Goal: Information Seeking & Learning: Learn about a topic

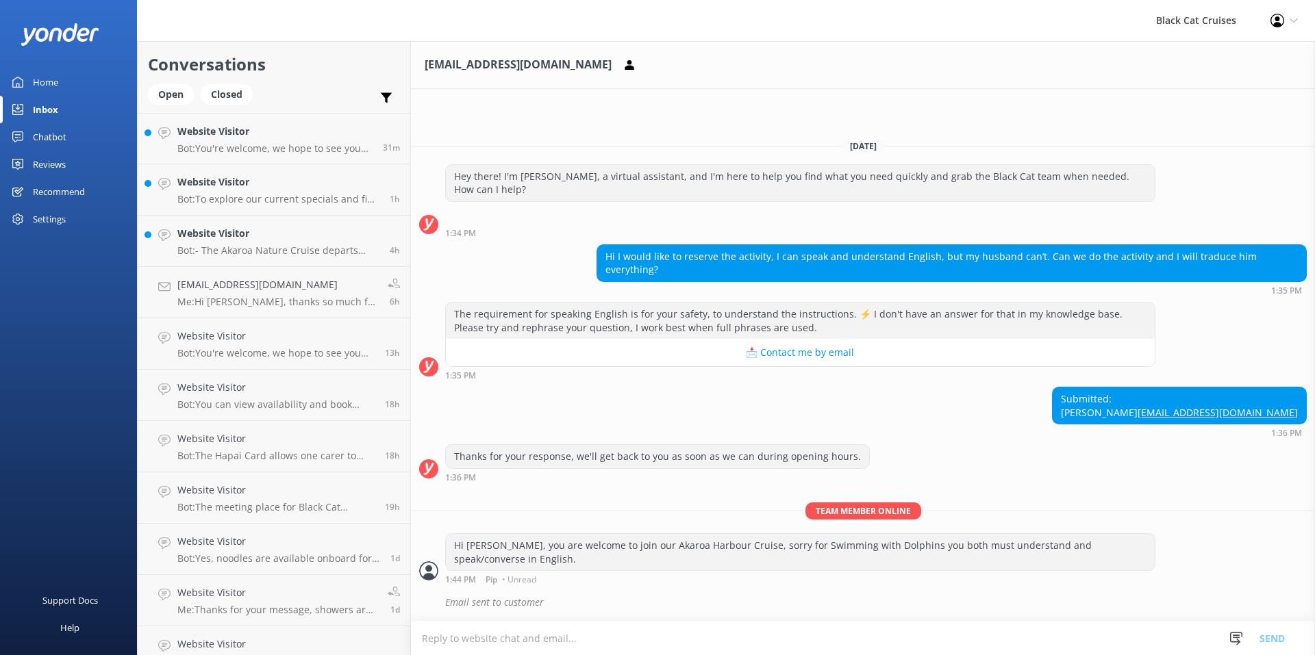
click at [61, 160] on div "Reviews" at bounding box center [49, 164] width 33 height 27
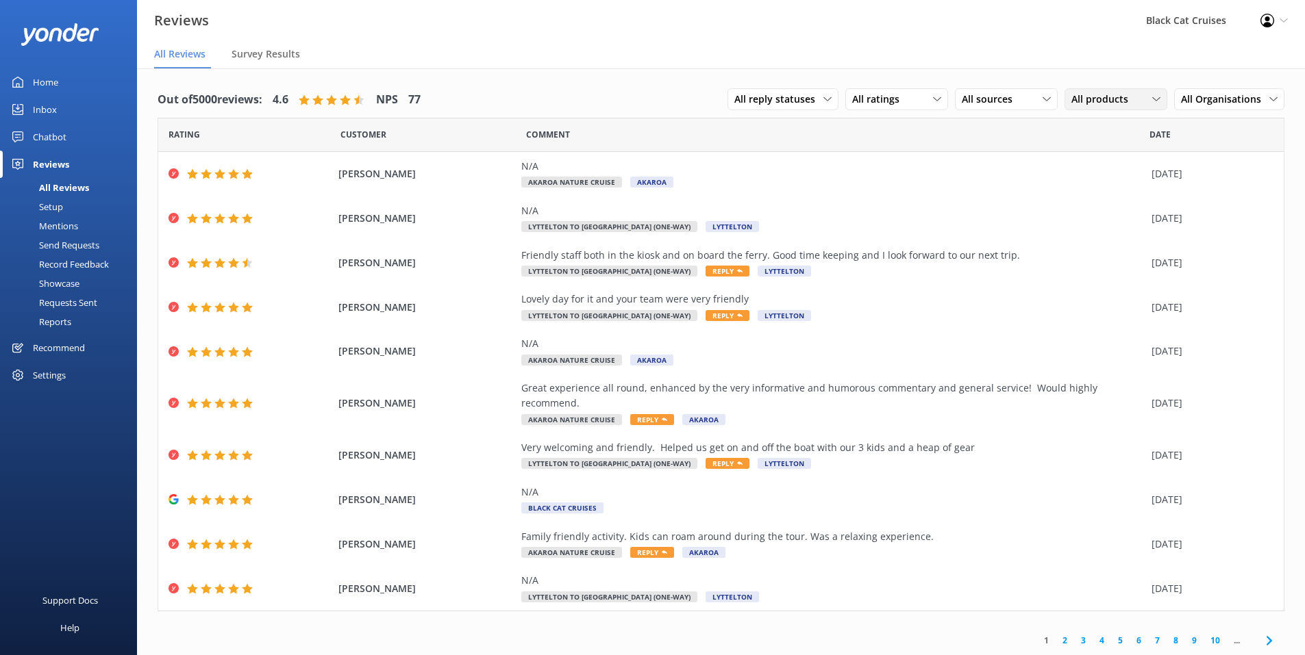
click at [1129, 97] on span "All products" at bounding box center [1103, 99] width 65 height 15
click at [1116, 180] on div "Akaroa Nature Cruise" at bounding box center [1115, 183] width 86 height 14
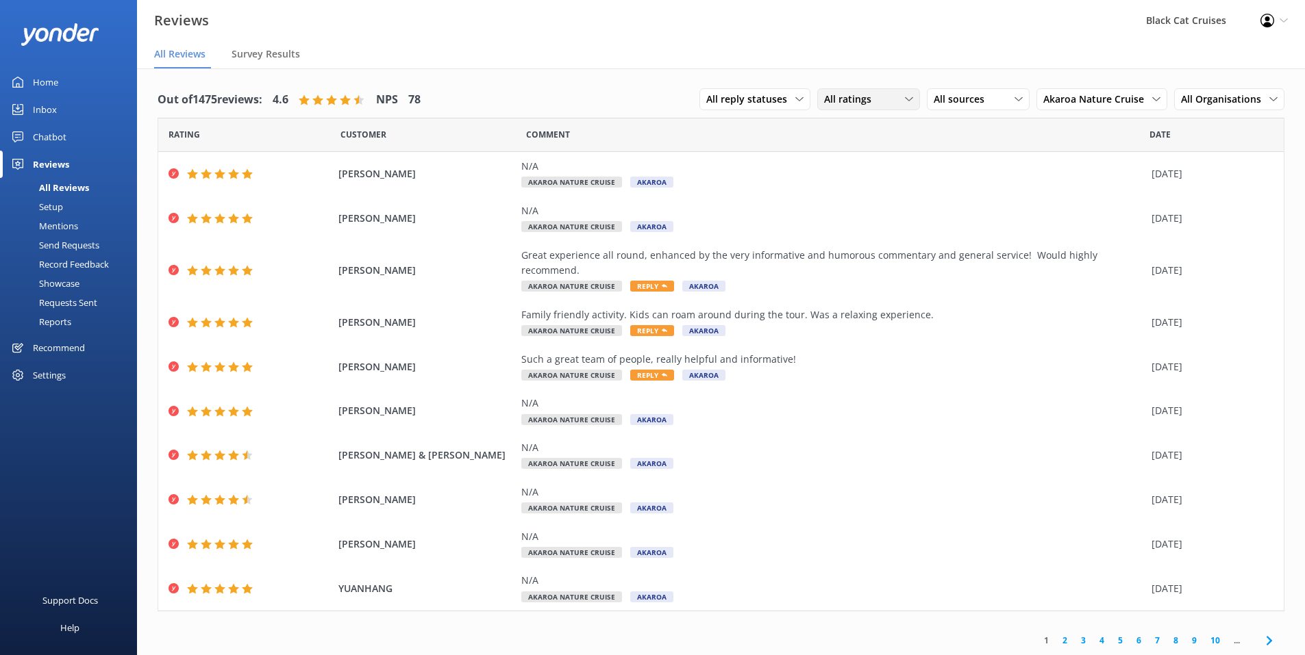
click at [904, 98] on div "All ratings" at bounding box center [869, 99] width 96 height 15
click at [858, 127] on div "All ratings" at bounding box center [845, 128] width 40 height 14
click at [59, 318] on div "Reports" at bounding box center [39, 321] width 63 height 19
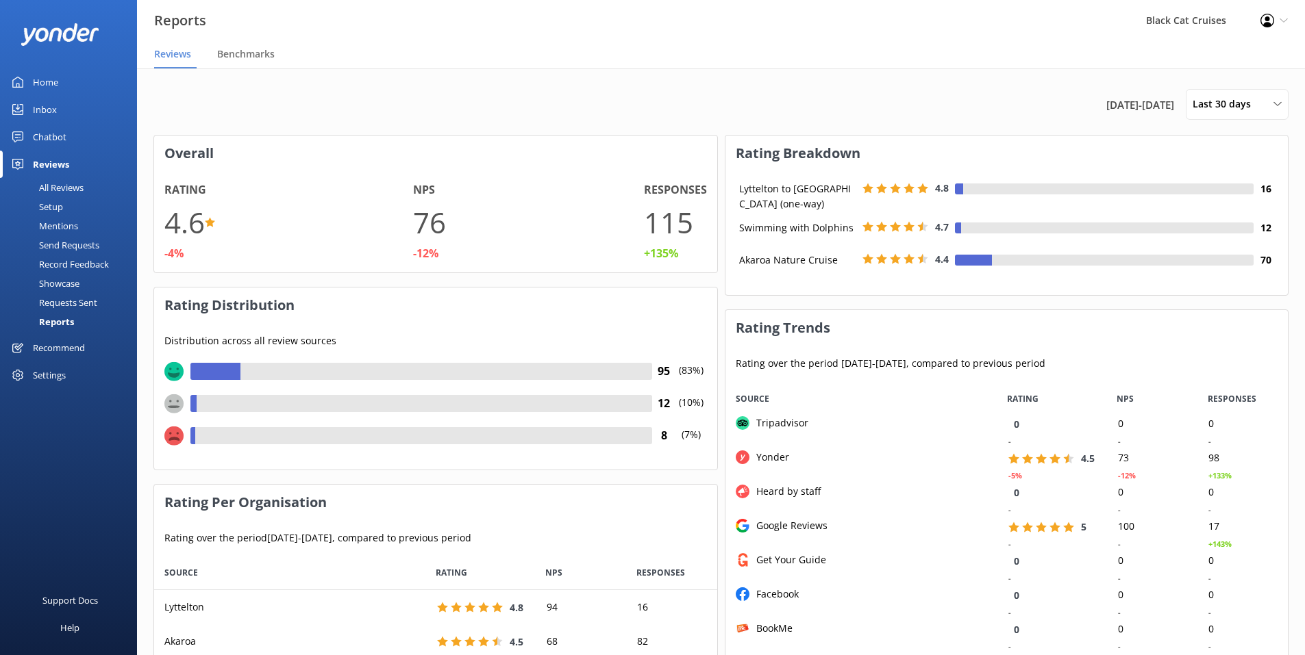
scroll to position [274, 552]
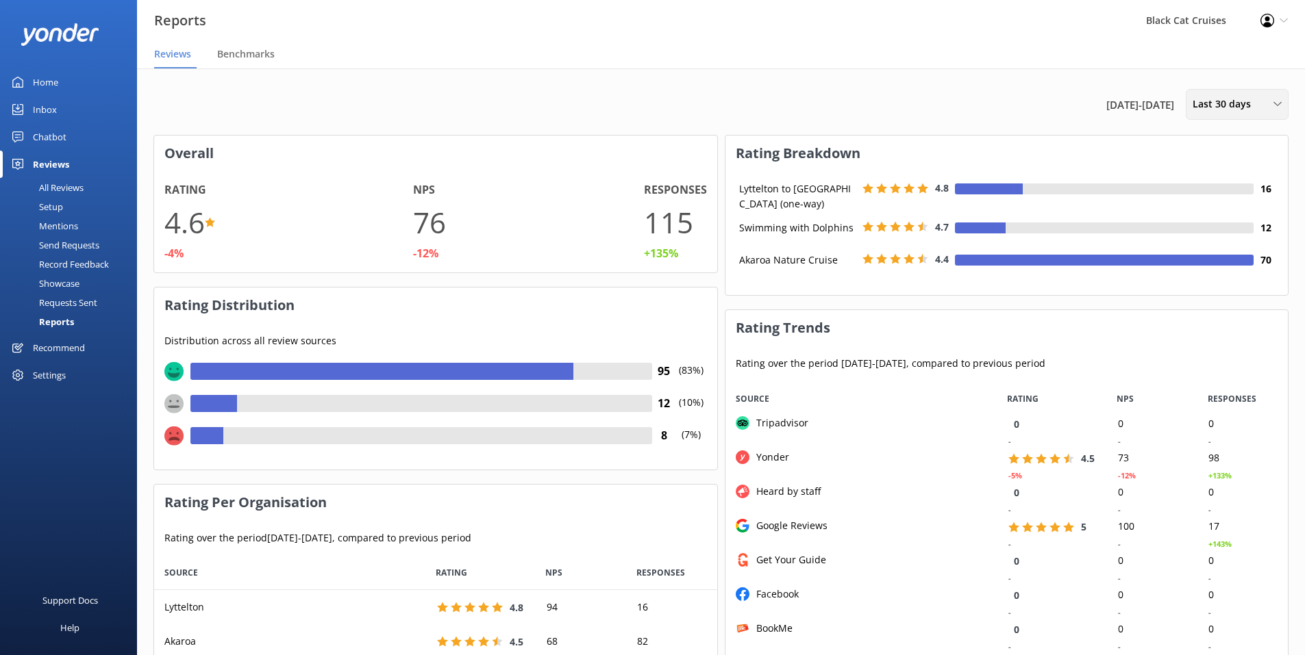
click at [1279, 105] on icon at bounding box center [1277, 104] width 8 height 8
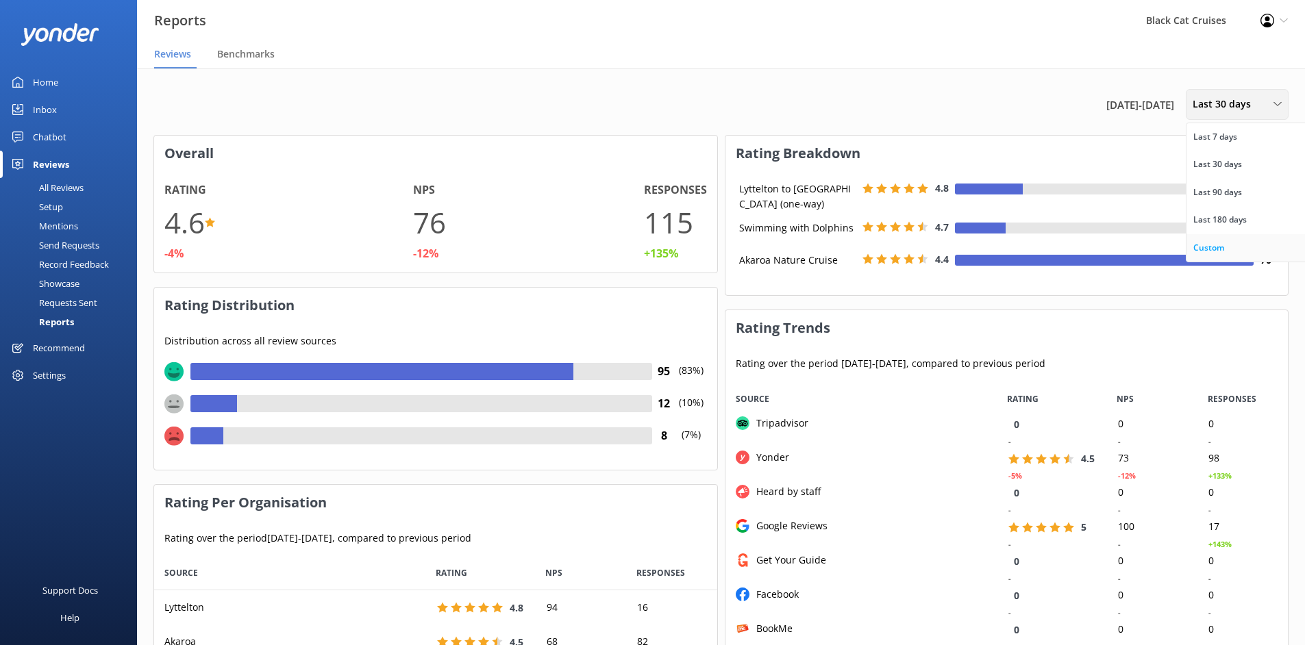
click at [1206, 250] on div "Custom" at bounding box center [1208, 248] width 31 height 14
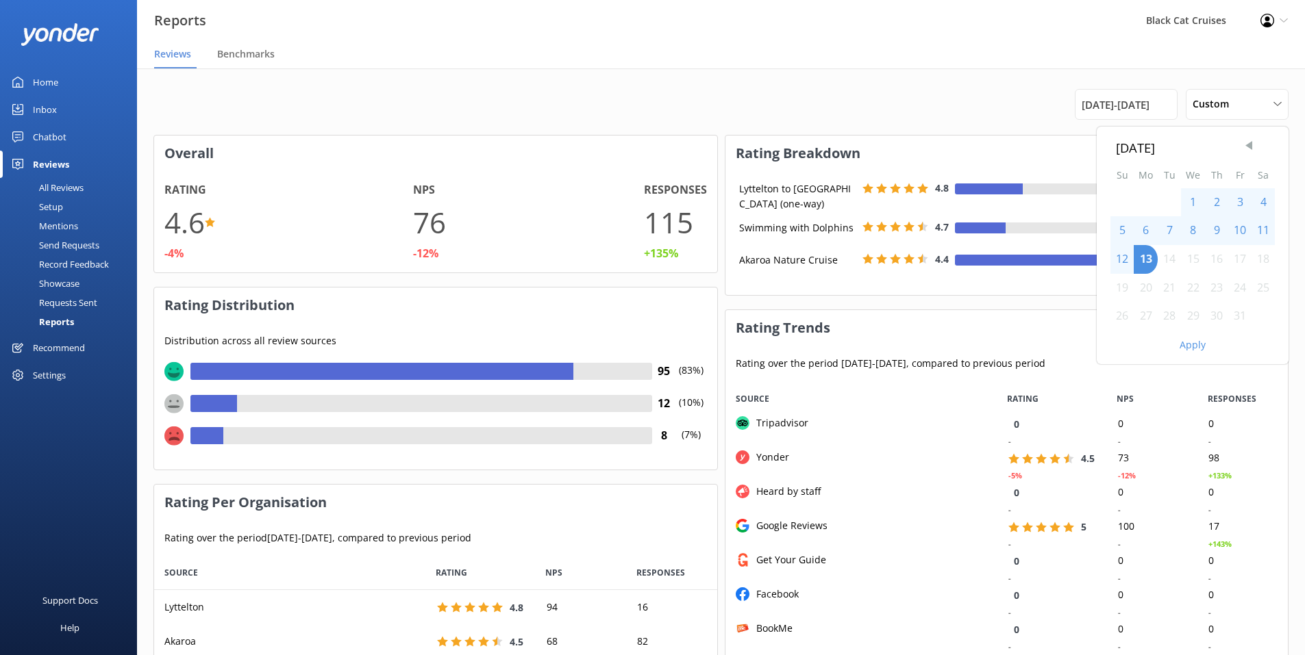
click at [1247, 142] on span "Previous Month" at bounding box center [1249, 146] width 14 height 14
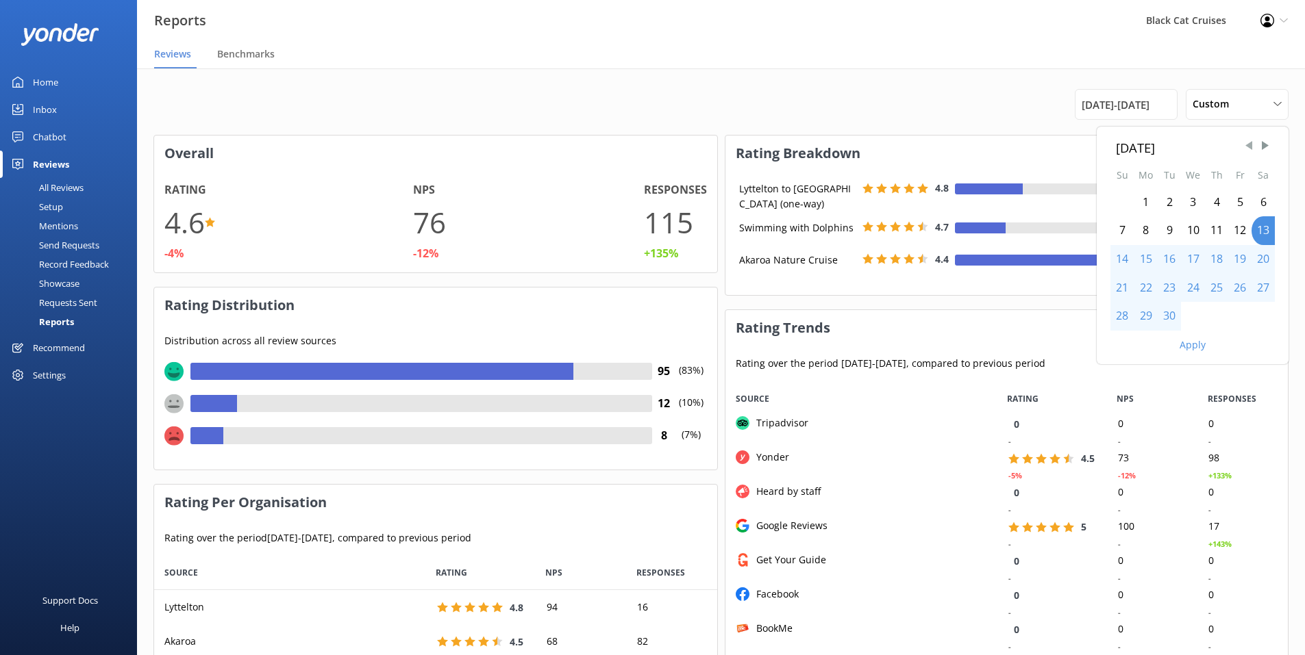
click at [1247, 142] on span "Previous Month" at bounding box center [1249, 146] width 14 height 14
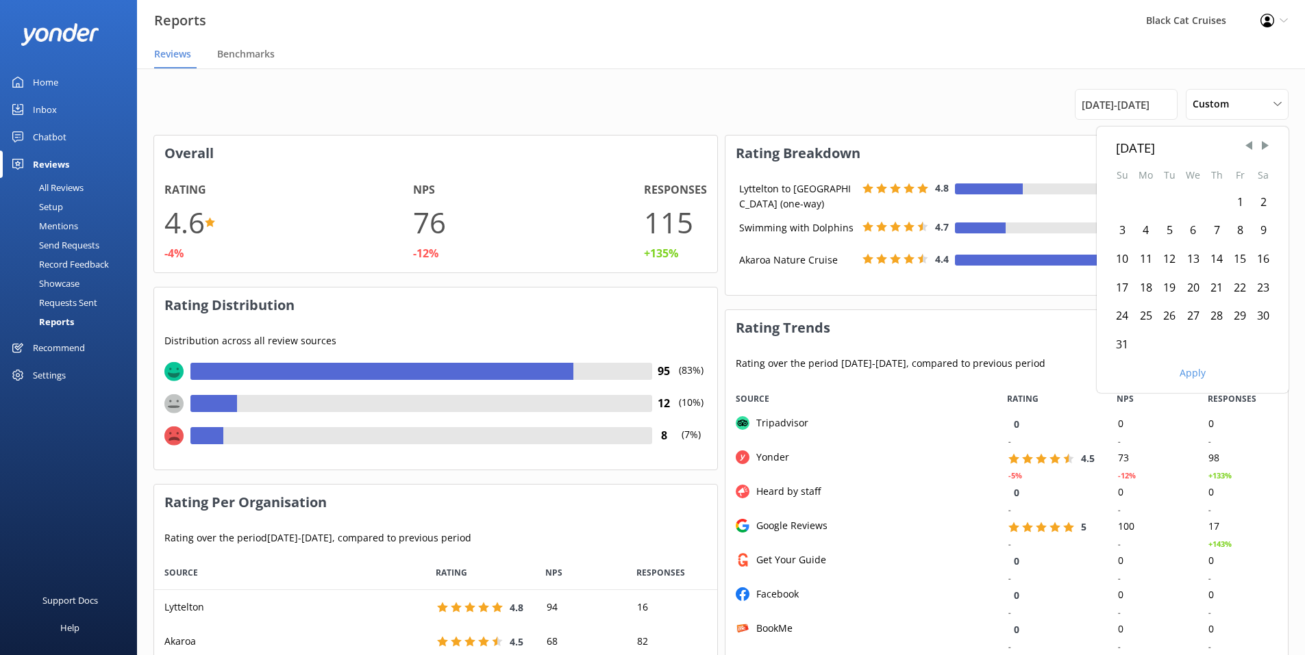
click at [1240, 203] on div "1" at bounding box center [1239, 202] width 23 height 29
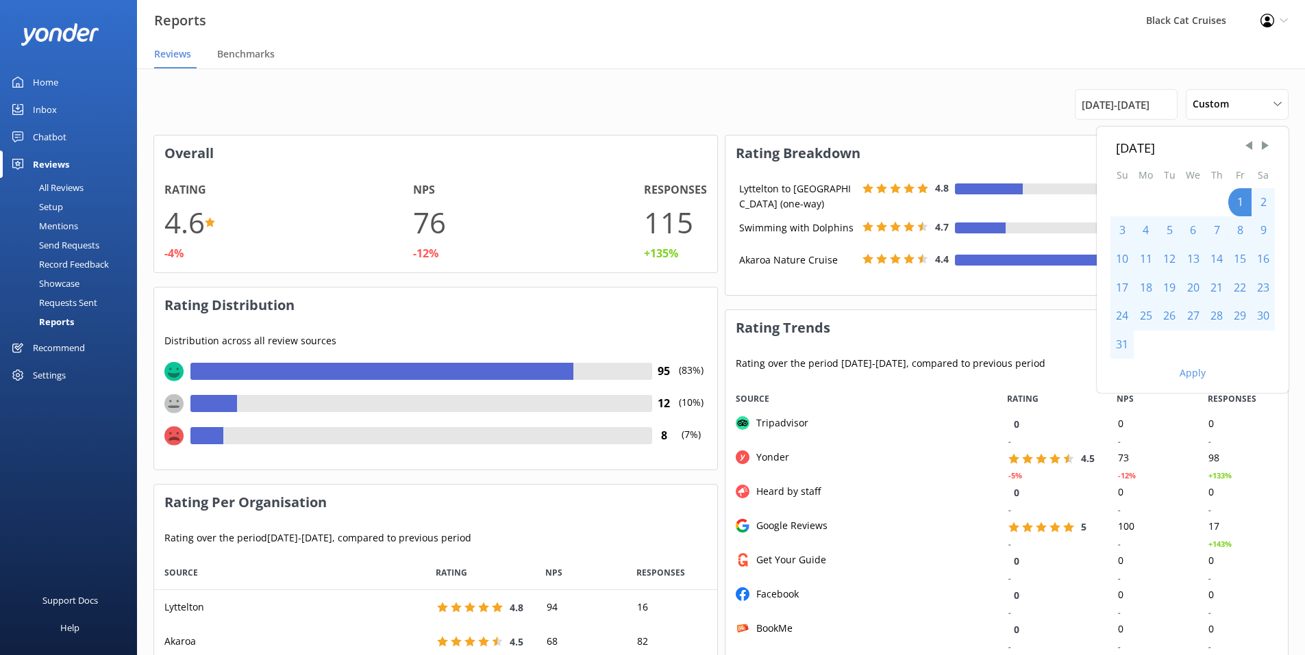
click at [1121, 345] on div "31" at bounding box center [1121, 345] width 23 height 29
click at [1197, 375] on button "Apply" at bounding box center [1192, 373] width 26 height 10
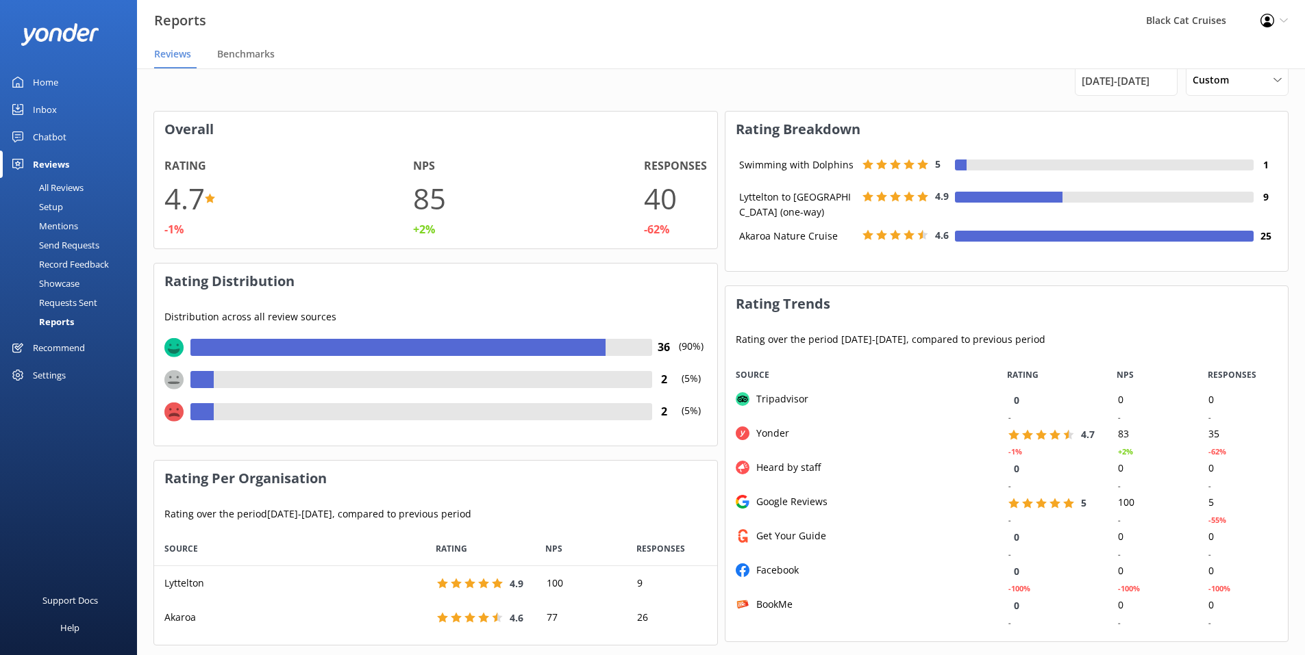
scroll to position [0, 0]
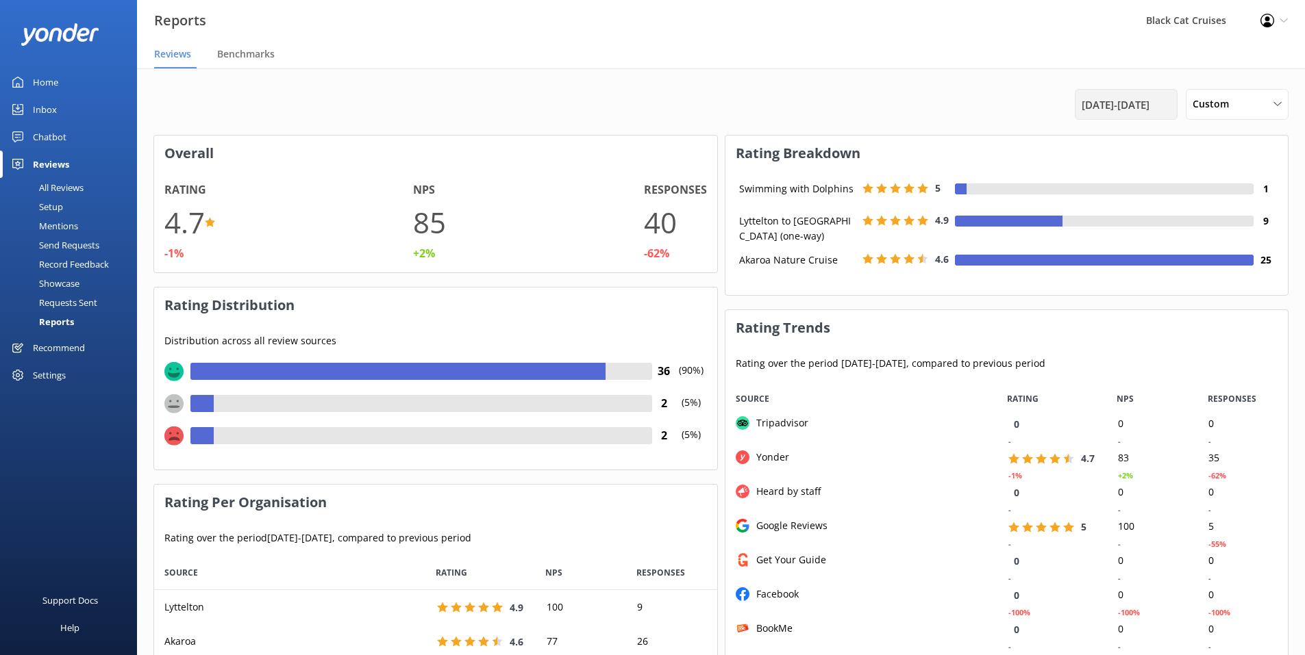
click at [1149, 105] on span "1st Aug 25 - 31st Aug 25" at bounding box center [1115, 105] width 68 height 16
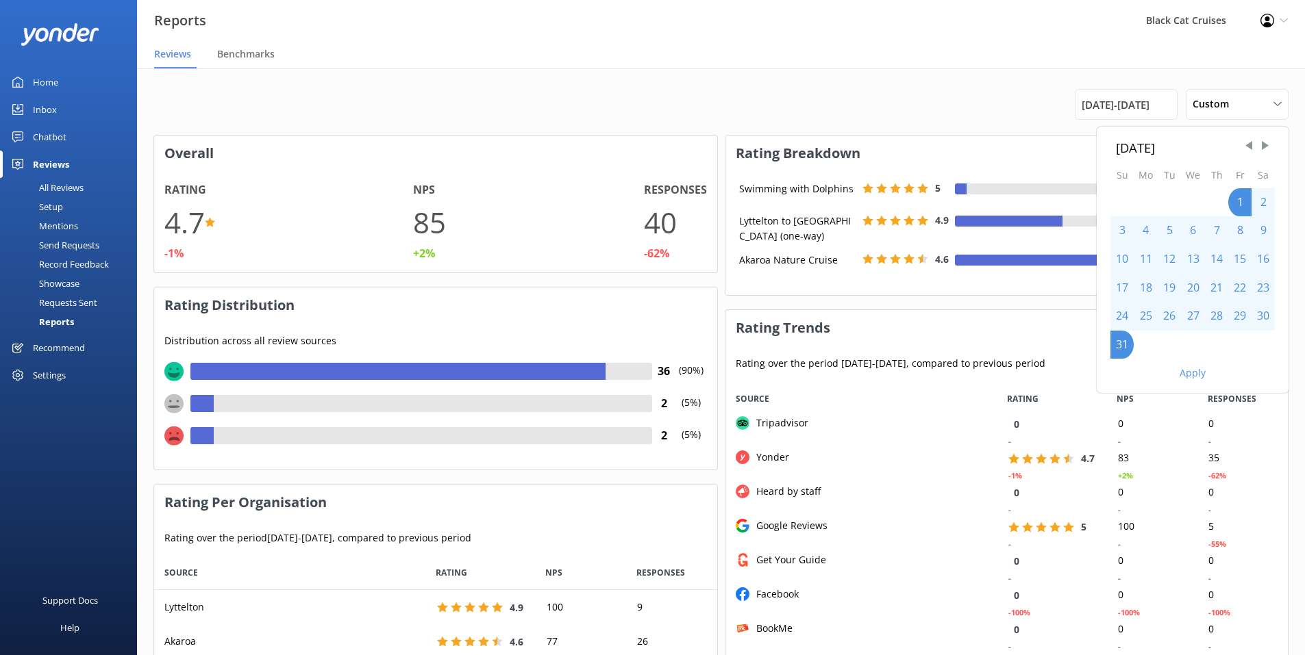
click at [1169, 149] on div "August 2025" at bounding box center [1192, 148] width 153 height 20
click at [1183, 148] on div "August 2025" at bounding box center [1192, 148] width 153 height 20
click at [1247, 144] on span "Previous Month" at bounding box center [1249, 146] width 14 height 14
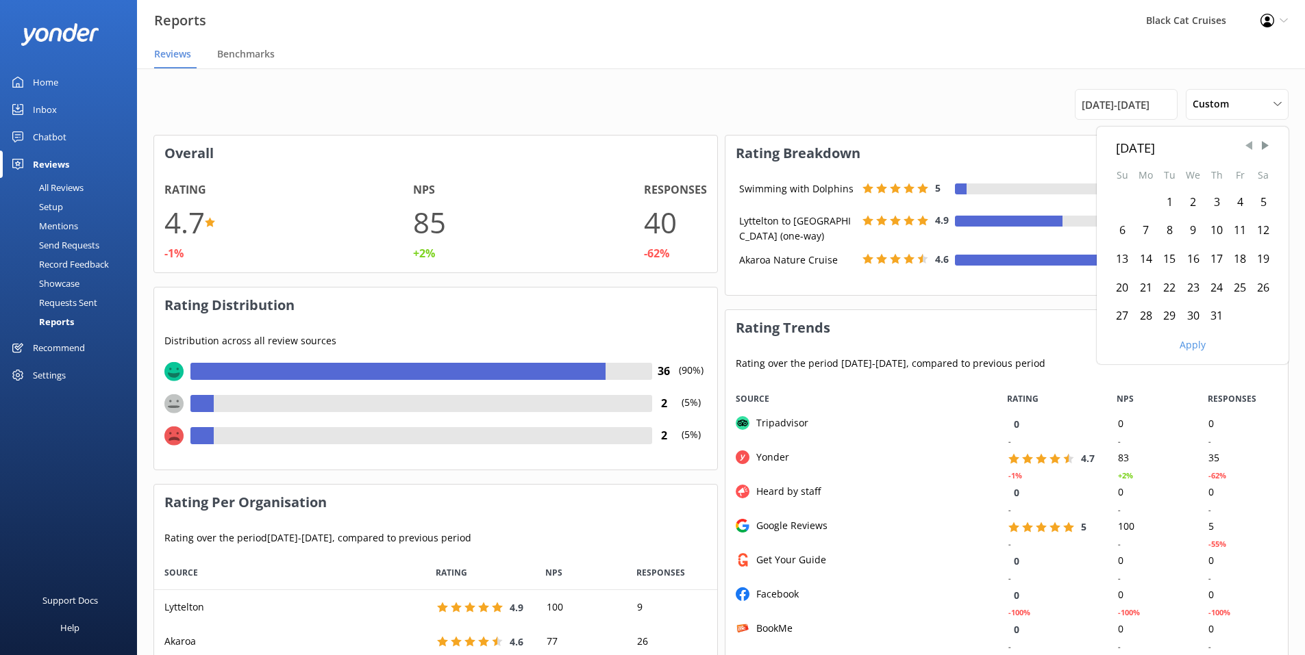
click at [1247, 144] on span "Previous Month" at bounding box center [1249, 146] width 14 height 14
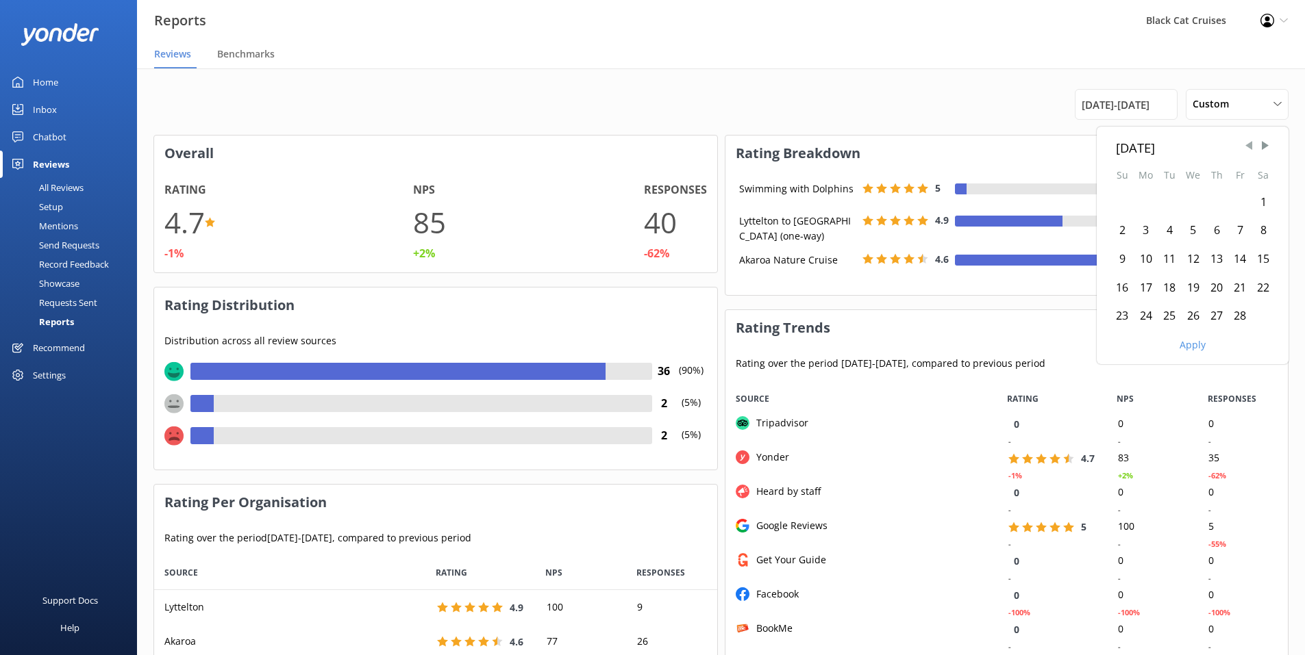
click at [1247, 144] on span "Previous Month" at bounding box center [1249, 146] width 14 height 14
click at [1247, 145] on span "Previous Month" at bounding box center [1249, 146] width 14 height 14
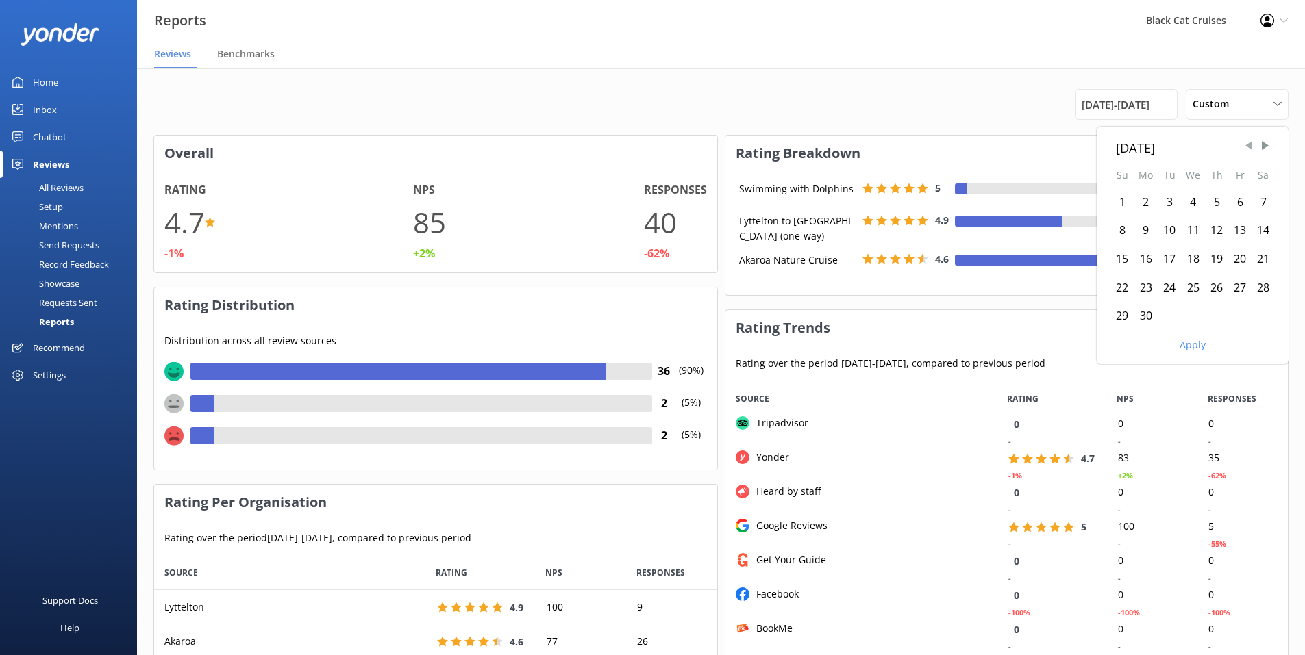
click at [1247, 145] on span "Previous Month" at bounding box center [1249, 146] width 14 height 14
click at [1215, 200] on div "1" at bounding box center [1216, 202] width 23 height 29
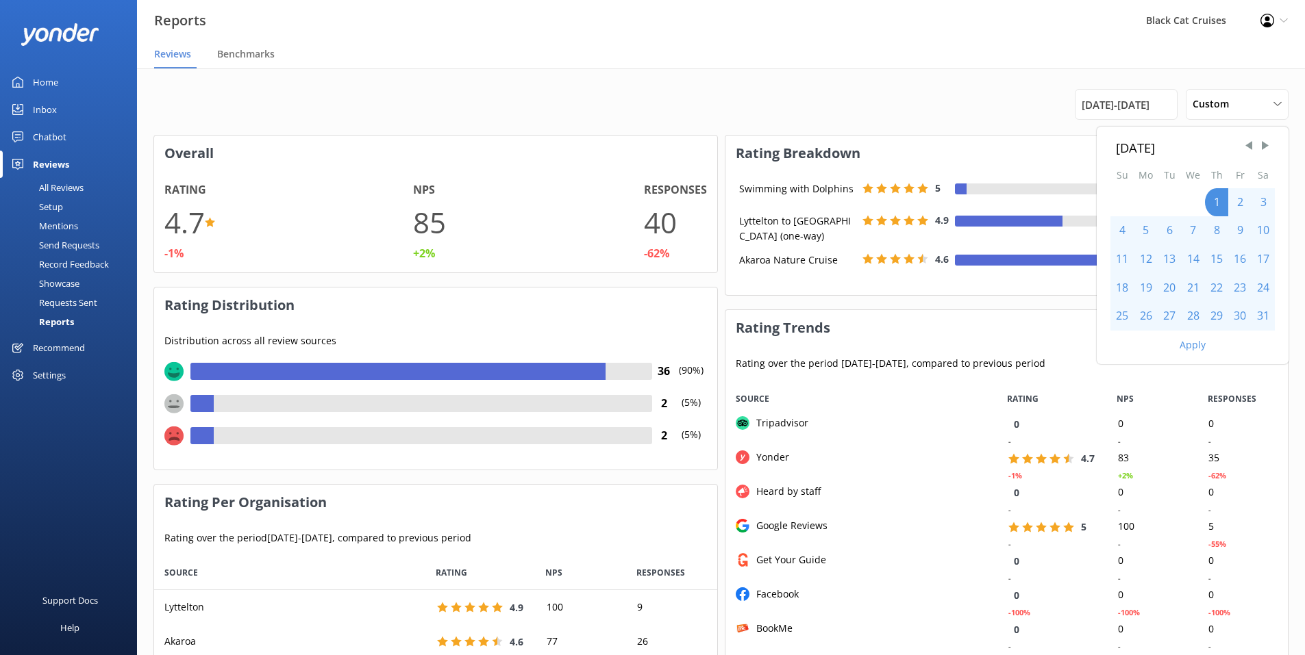
click at [1263, 316] on div "31" at bounding box center [1262, 316] width 23 height 29
click at [1190, 348] on button "Apply" at bounding box center [1192, 345] width 26 height 10
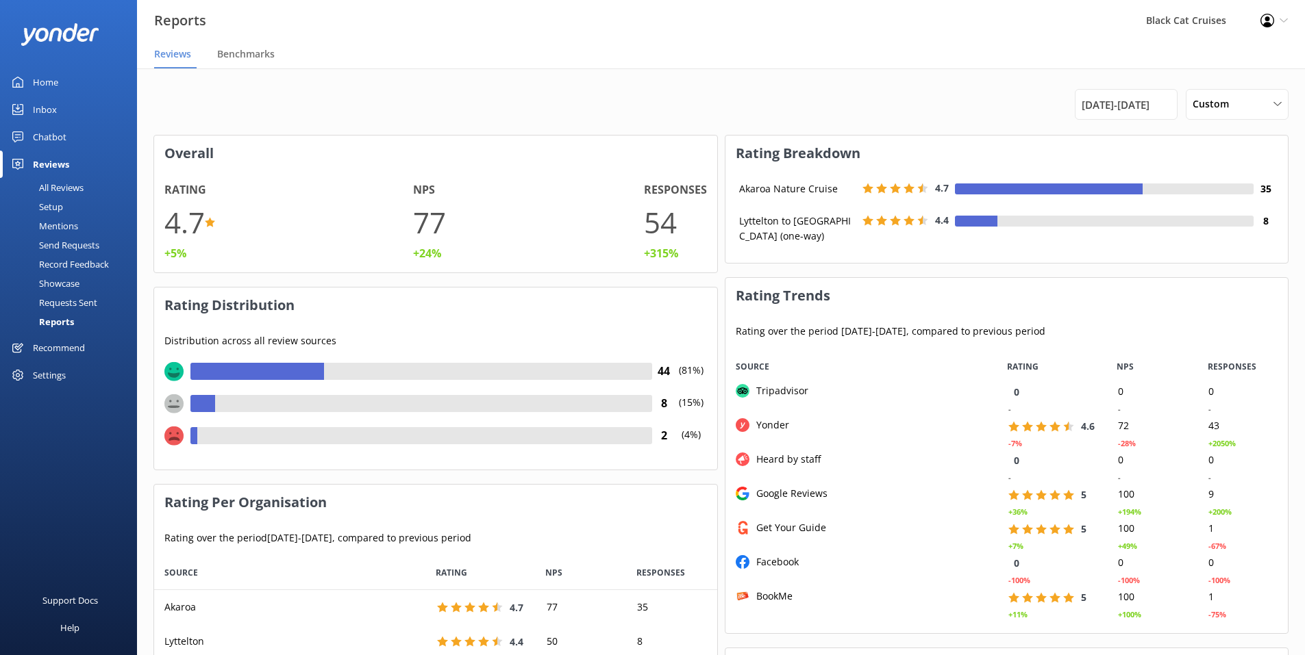
scroll to position [103, 552]
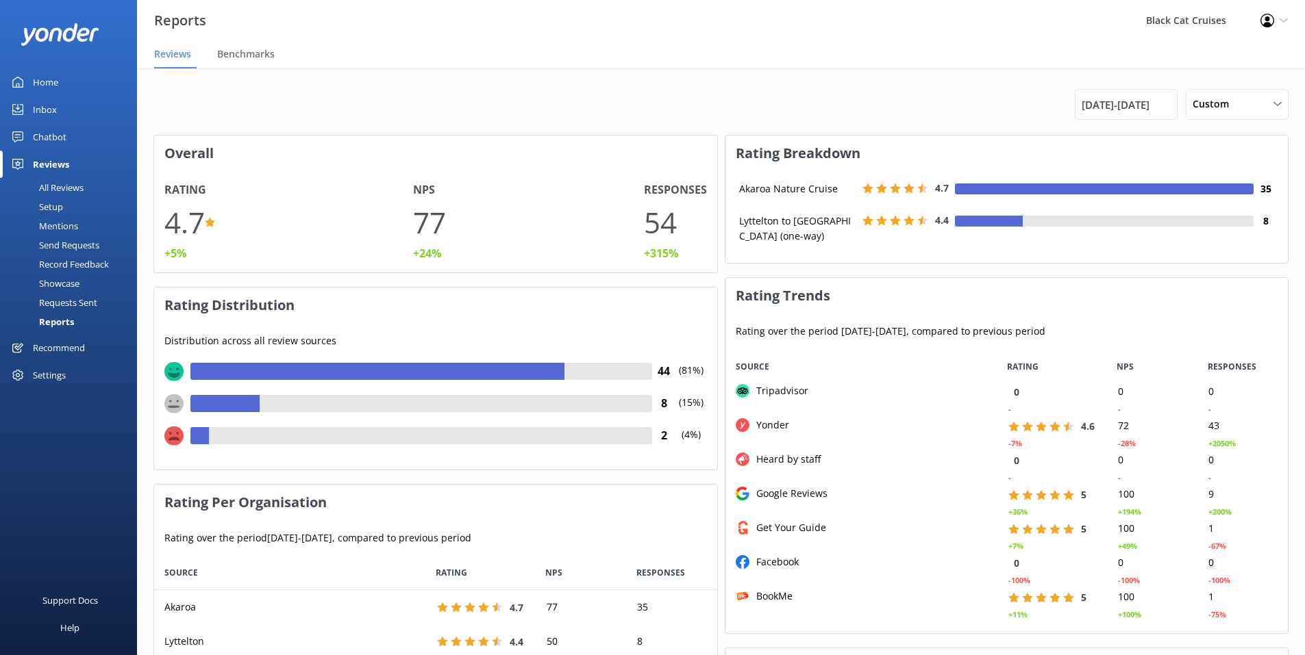
scroll to position [274, 552]
